Goal: Task Accomplishment & Management: Manage account settings

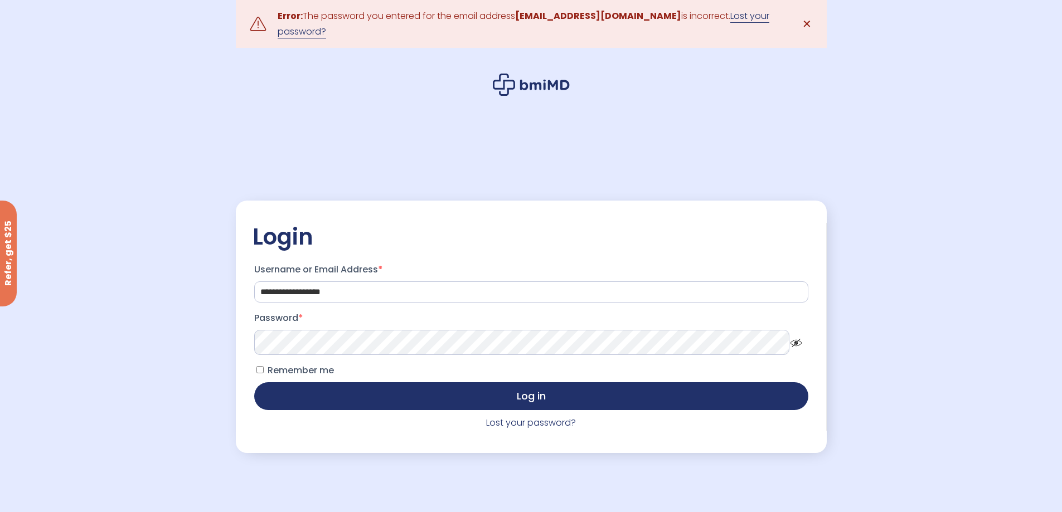
click at [714, 25] on link "Lost your password?" at bounding box center [524, 23] width 492 height 29
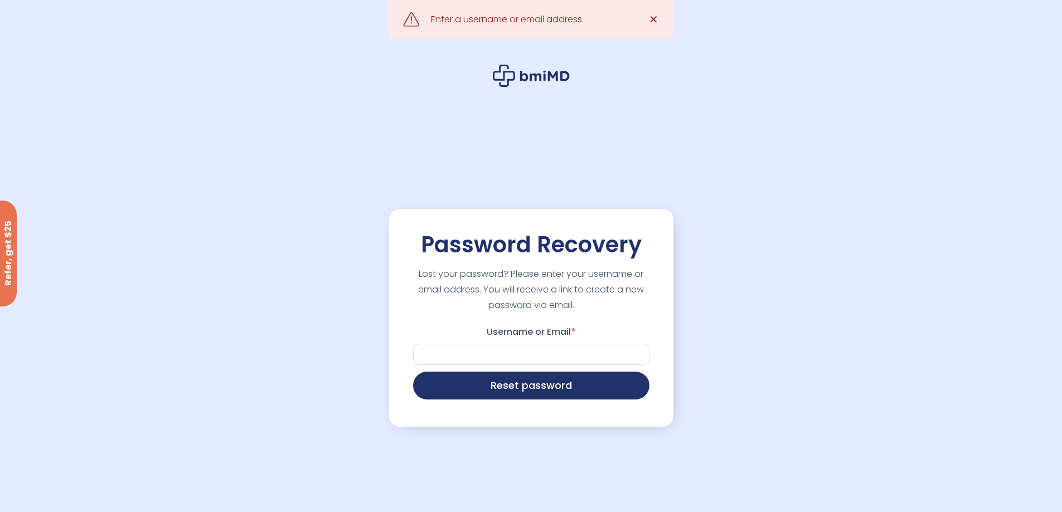
click at [521, 333] on label "Username or Email *" at bounding box center [531, 332] width 236 height 18
click at [521, 344] on input "Username or Email *" at bounding box center [531, 354] width 236 height 21
click at [513, 357] on input "Username or Email *" at bounding box center [531, 354] width 236 height 21
type input "**********"
click at [520, 382] on button "Reset password" at bounding box center [531, 385] width 236 height 28
